Goal: Information Seeking & Learning: Check status

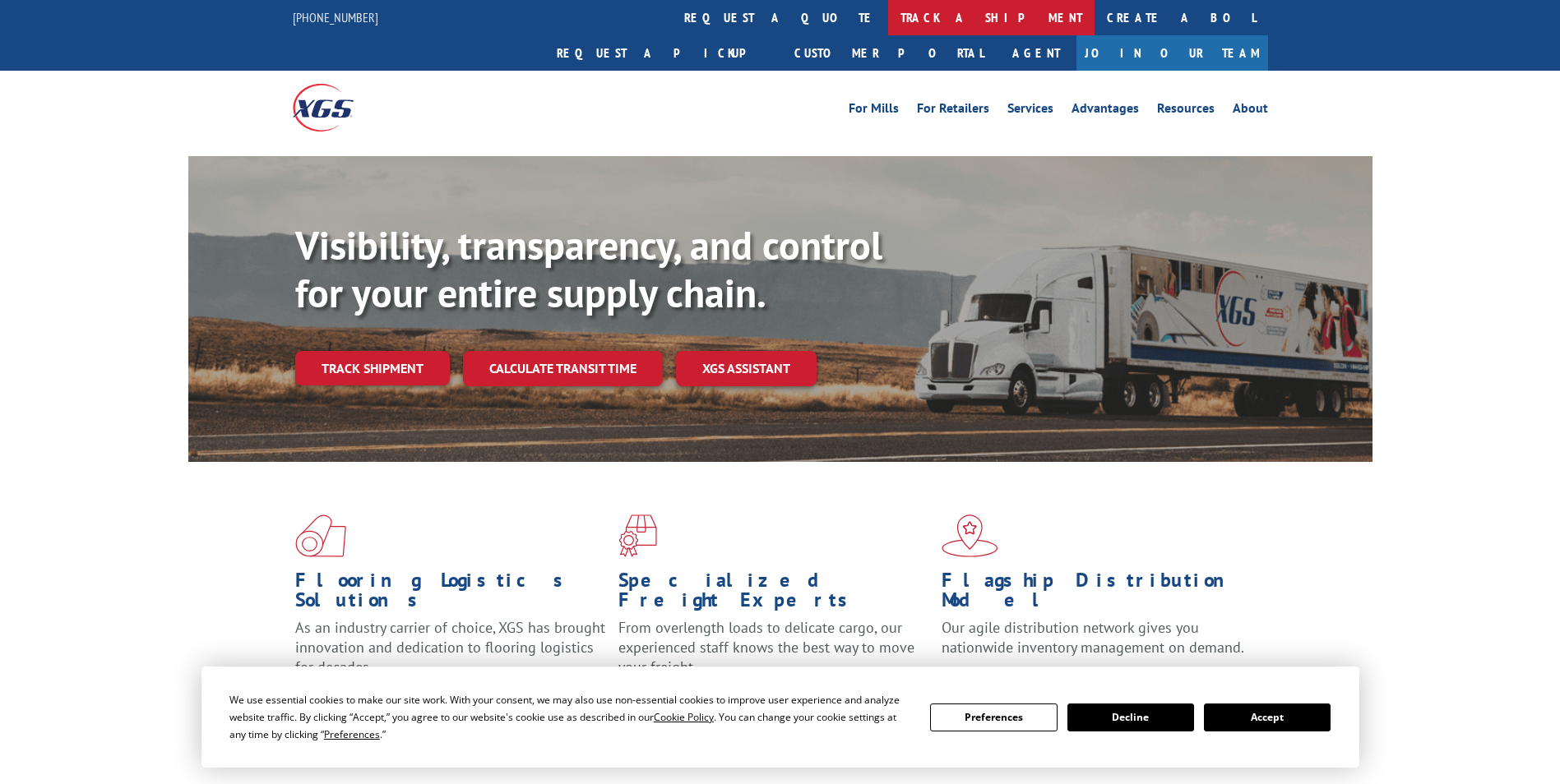
click at [888, 11] on link "track a shipment" at bounding box center [991, 17] width 207 height 36
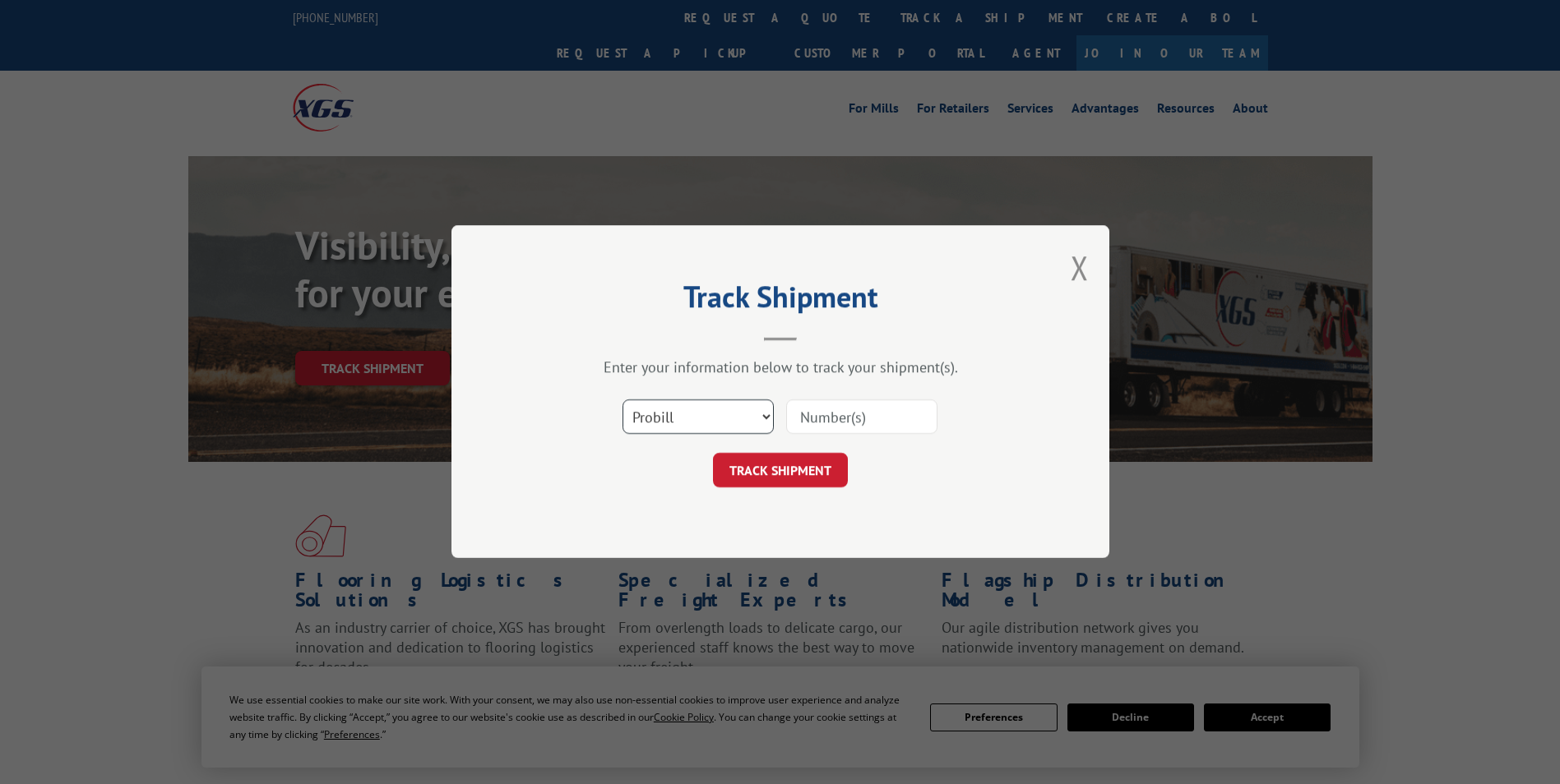
click at [660, 425] on select "Select category... Probill BOL PO" at bounding box center [698, 418] width 151 height 35
select select "bol"
click at [623, 401] on select "Select category... Probill BOL PO" at bounding box center [698, 418] width 151 height 35
click at [867, 422] on input at bounding box center [862, 418] width 151 height 35
paste input "7069171"
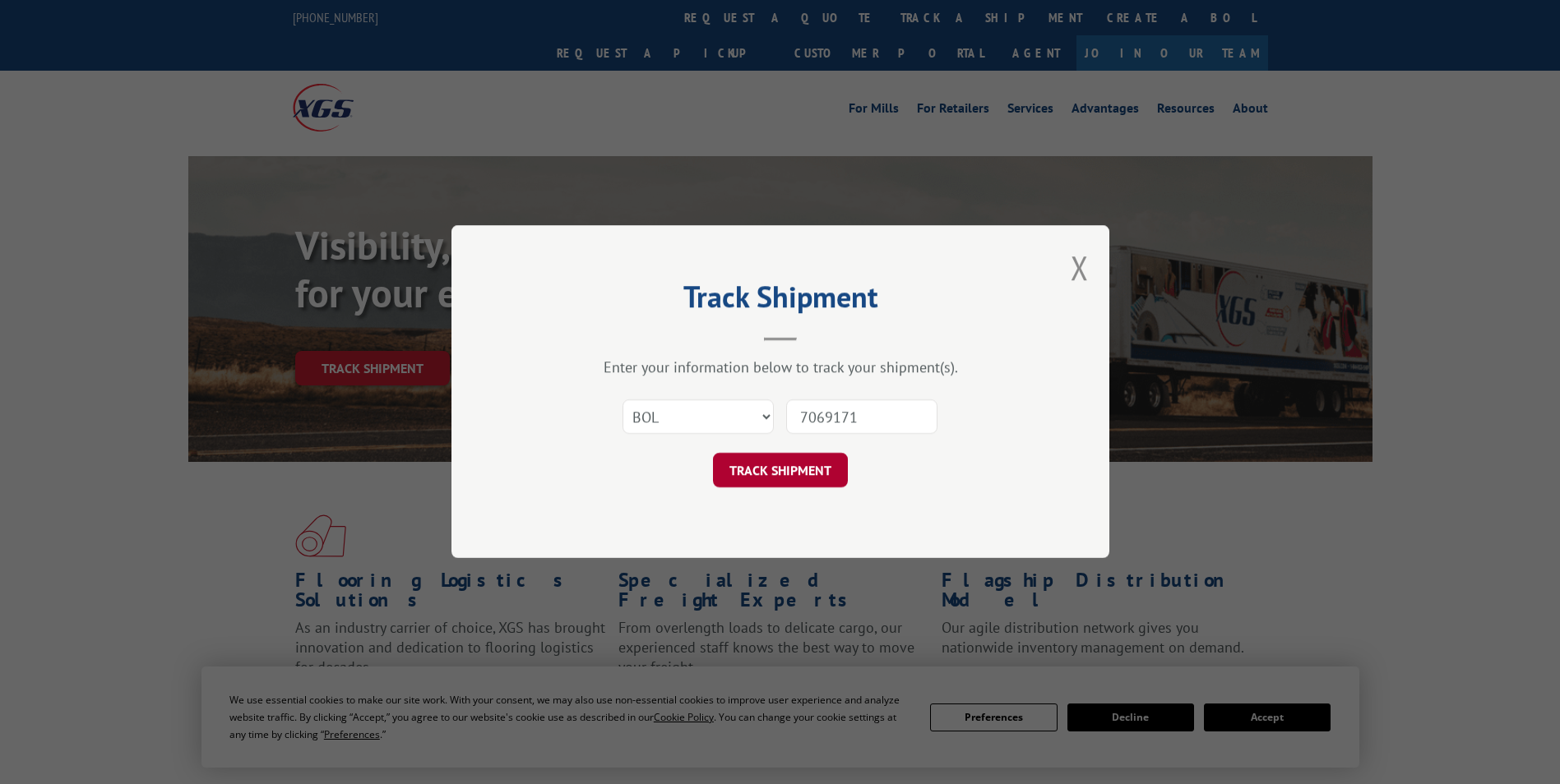
type input "7069171"
click at [782, 467] on button "TRACK SHIPMENT" at bounding box center [780, 471] width 135 height 35
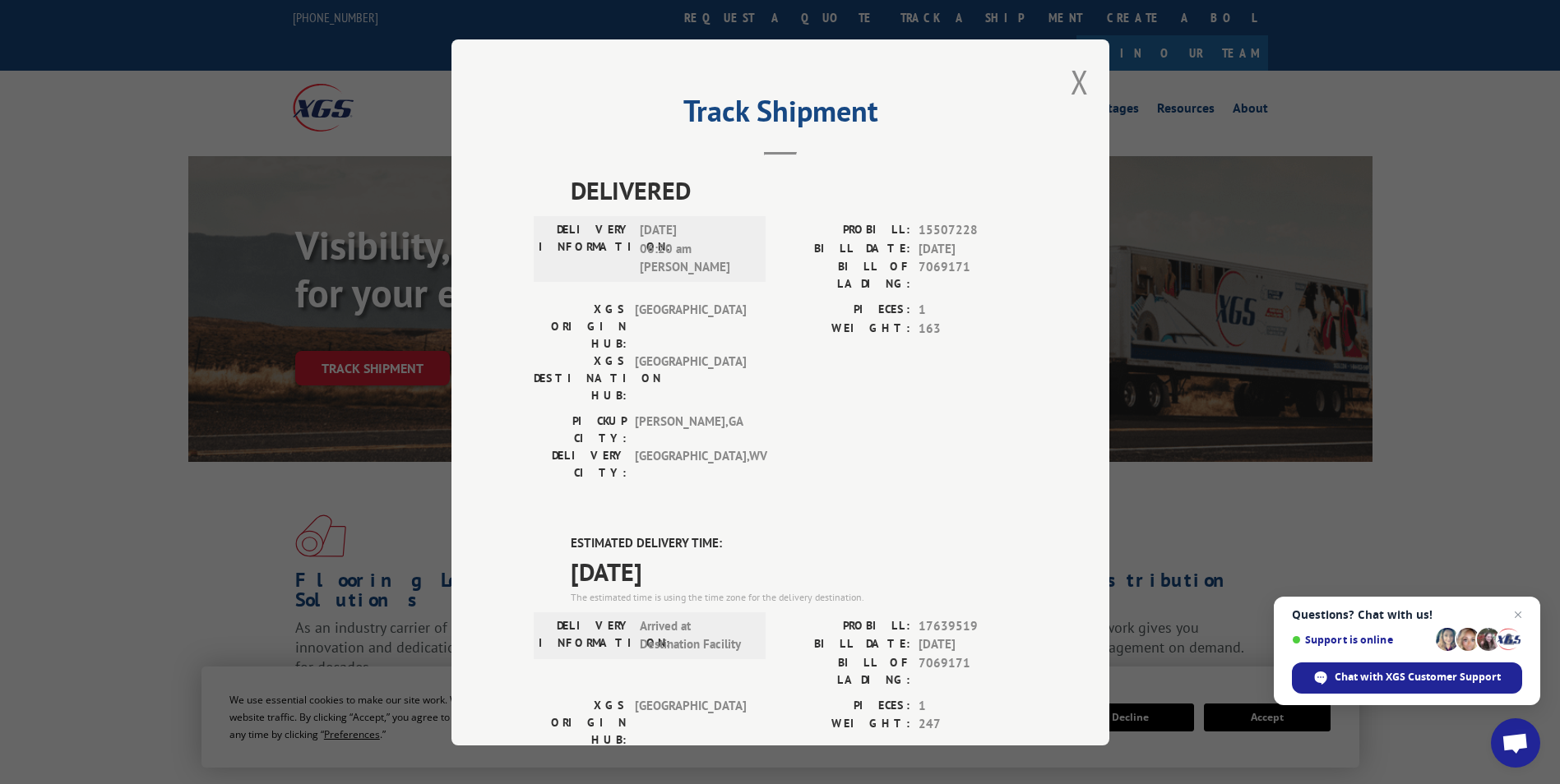
drag, startPoint x: 560, startPoint y: 444, endPoint x: 707, endPoint y: 490, distance: 154.0
drag, startPoint x: 707, startPoint y: 490, endPoint x: 682, endPoint y: 475, distance: 29.2
copy div "ESTIMATED DELIVERY TIME: [DATE]"
